Goal: Task Accomplishment & Management: Use online tool/utility

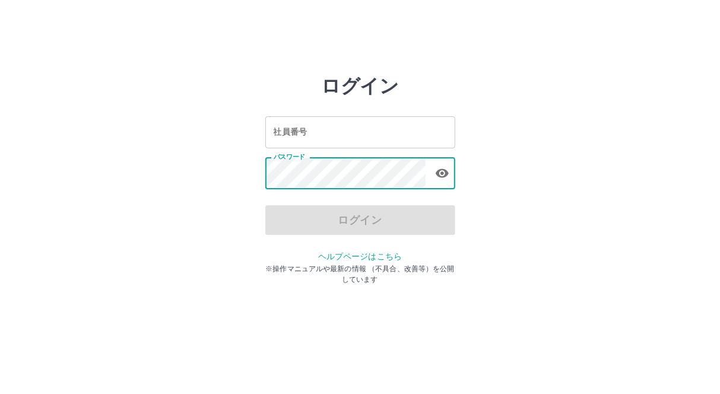
click at [288, 133] on input "社員番号" at bounding box center [360, 131] width 190 height 31
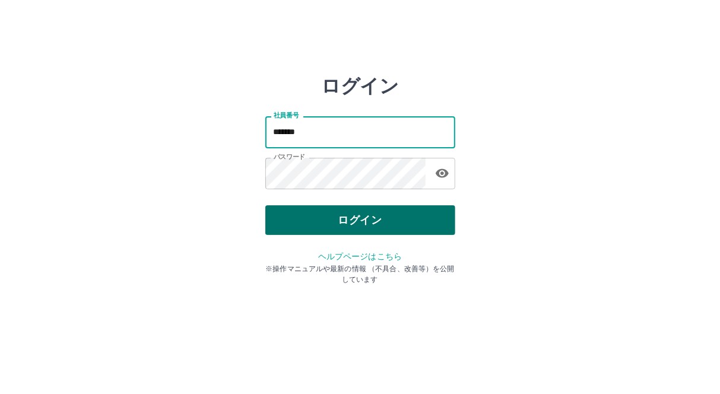
type input "*******"
click at [358, 212] on button "ログイン" at bounding box center [360, 220] width 190 height 30
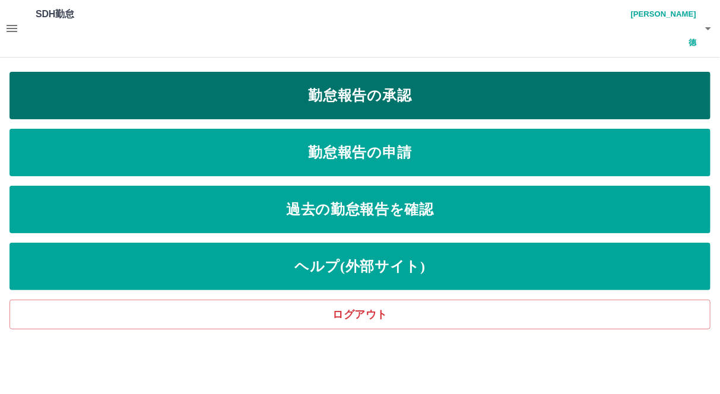
click at [392, 75] on link "勤怠報告の承認" at bounding box center [359, 95] width 701 height 47
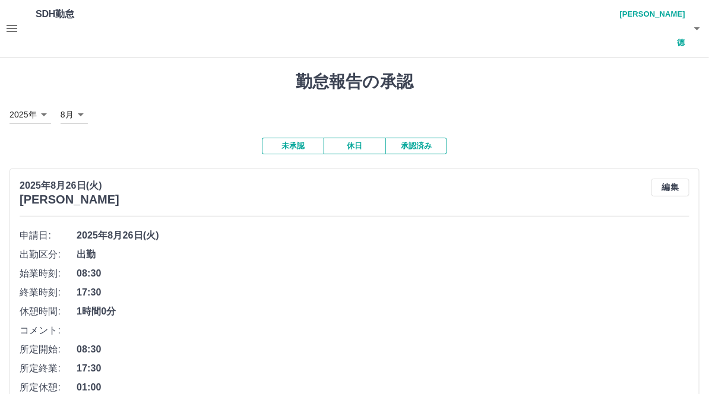
click at [10, 25] on icon "button" at bounding box center [12, 28] width 11 height 7
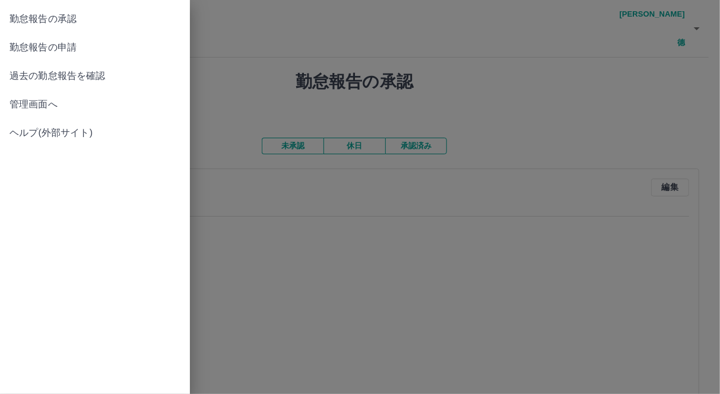
click at [51, 107] on span "管理画面へ" at bounding box center [94, 104] width 171 height 14
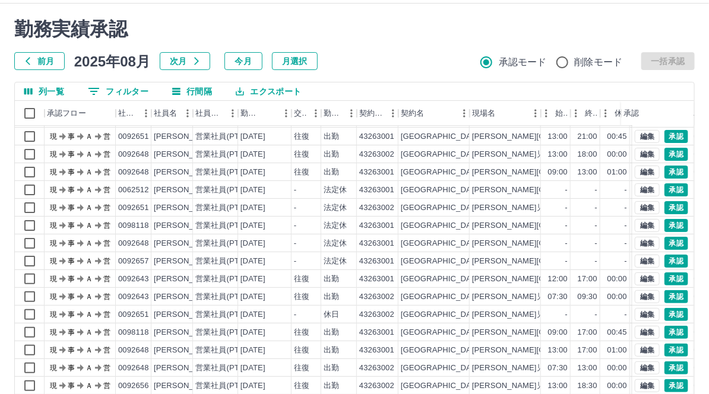
scroll to position [107, 0]
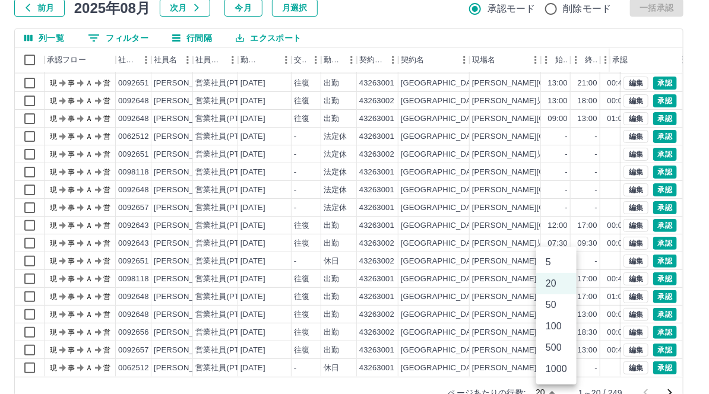
click at [561, 363] on body "SDH勤怠 [PERSON_NAME]德 勤務実績承認 前月 [DATE] 次月 今月 月選択 承認モード 削除モード 一括承認 列一覧 0 フィルター 行間…" at bounding box center [354, 158] width 709 height 530
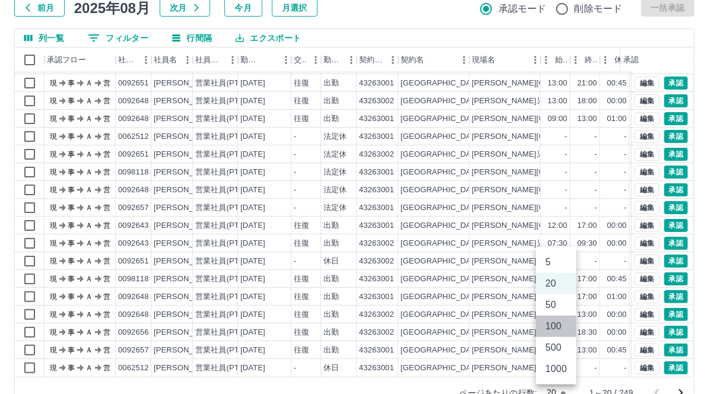
click at [550, 327] on li "100" at bounding box center [556, 326] width 40 height 21
type input "***"
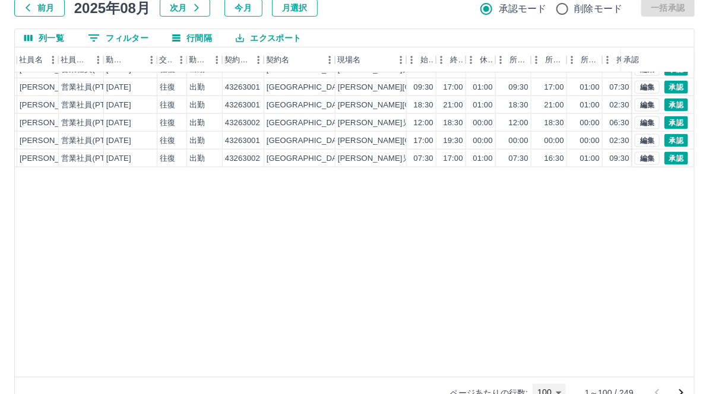
scroll to position [300, 134]
